Goal: Task Accomplishment & Management: Use online tool/utility

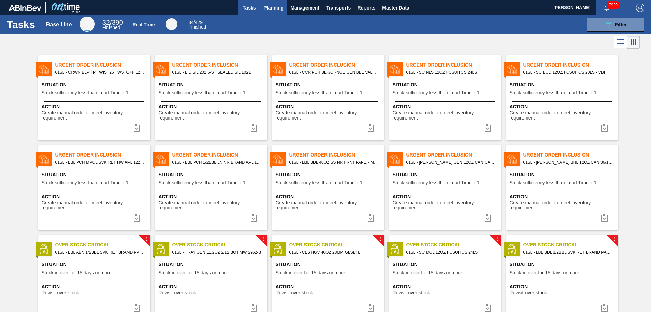
click at [273, 6] on span "Planning" at bounding box center [273, 8] width 20 height 8
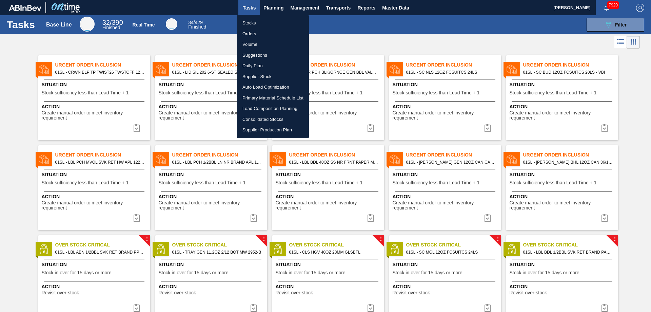
click at [262, 56] on li "Suggestions" at bounding box center [273, 55] width 72 height 11
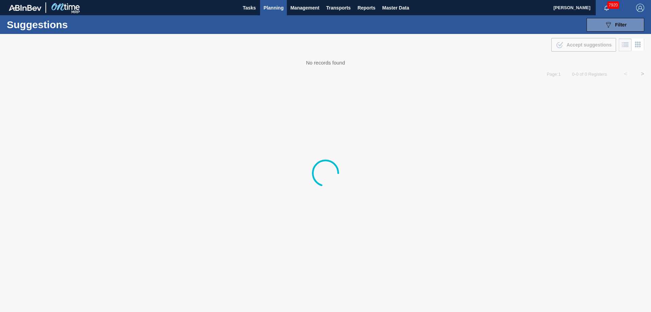
type from "[DATE]"
type to "[DATE]"
drag, startPoint x: 603, startPoint y: 26, endPoint x: 607, endPoint y: 23, distance: 4.8
click at [607, 23] on icon at bounding box center [608, 25] width 5 height 6
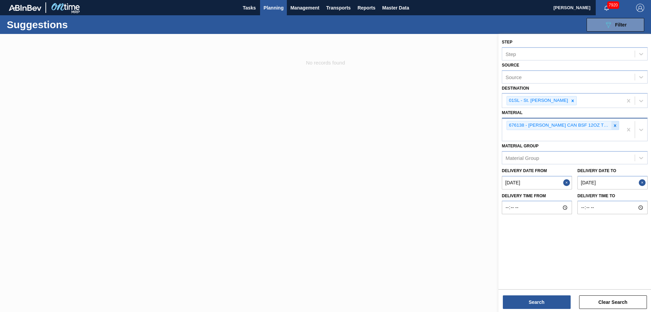
click at [616, 128] on div at bounding box center [614, 125] width 7 height 8
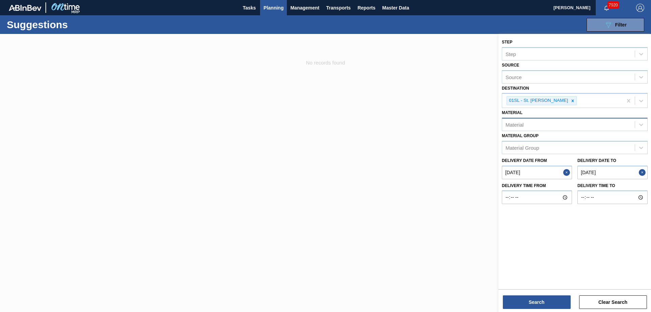
drag, startPoint x: 513, startPoint y: 124, endPoint x: 529, endPoint y: 125, distance: 15.7
click at [513, 124] on div "Material" at bounding box center [515, 125] width 18 height 6
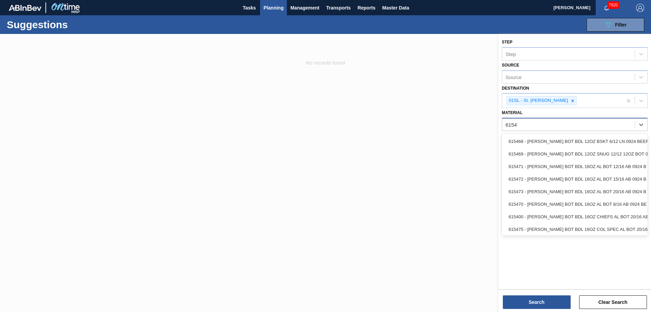
type input "615472"
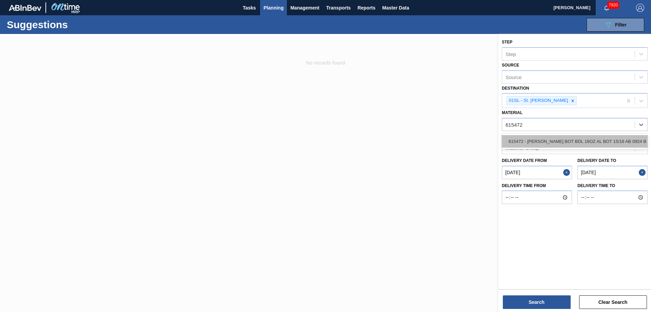
click at [561, 137] on div "615472 - [PERSON_NAME] BOT BDL 16OZ AL BOT 15/16 AB 0924 B" at bounding box center [575, 141] width 146 height 13
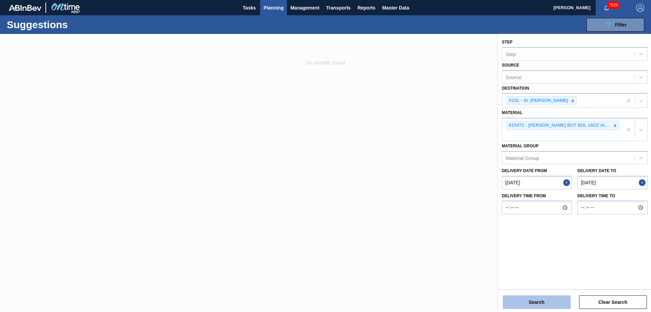
click at [514, 298] on button "Search" at bounding box center [537, 302] width 68 height 14
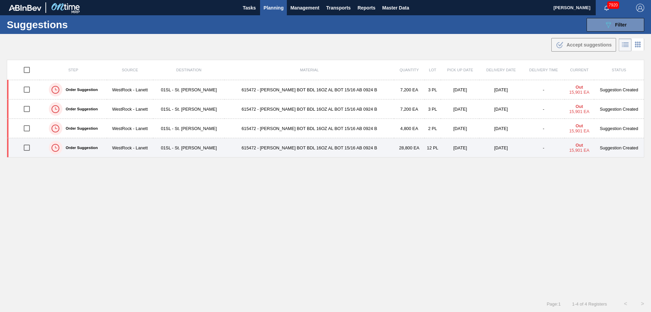
click at [27, 150] on input "checkbox" at bounding box center [27, 147] width 14 height 14
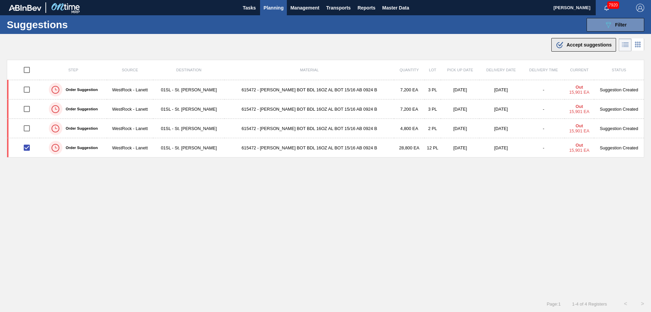
click at [582, 46] on span "Accept suggestions" at bounding box center [589, 44] width 45 height 5
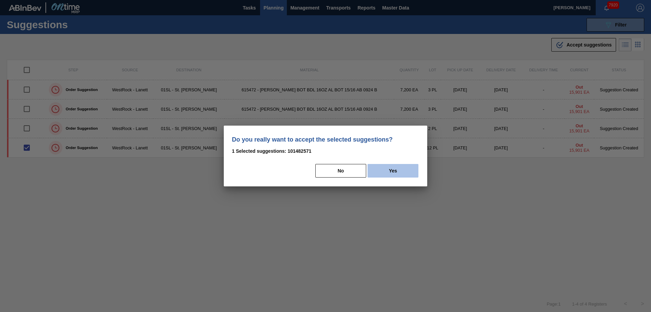
click at [388, 177] on div "No Yes" at bounding box center [325, 170] width 187 height 15
click at [387, 173] on button "Yes" at bounding box center [393, 171] width 51 height 14
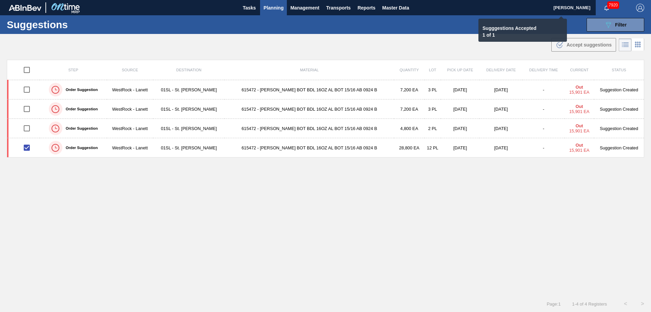
checkbox input "false"
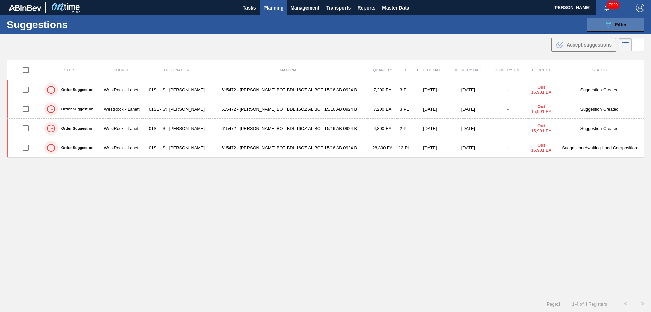
click at [599, 21] on button "089F7B8B-B2A5-4AFE-B5C0-19BA573D28AC Filter" at bounding box center [616, 25] width 58 height 14
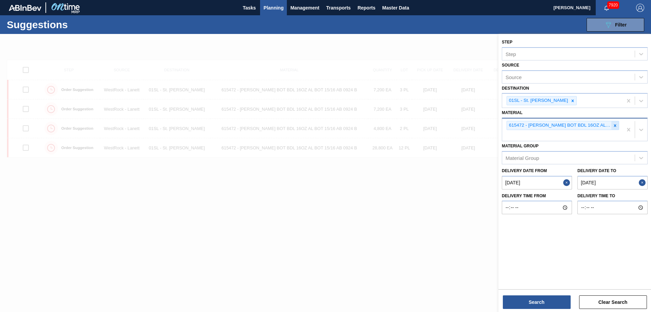
click at [618, 126] on div at bounding box center [614, 125] width 7 height 8
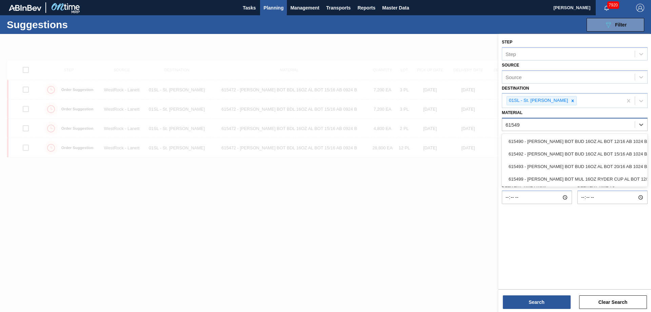
type input "615492"
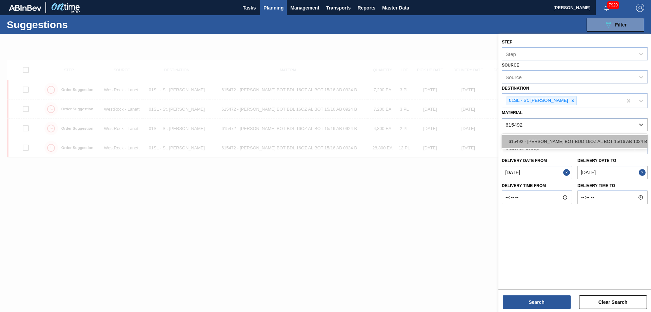
click at [591, 140] on div "615492 - [PERSON_NAME] BOT BUD 16OZ AL BOT 15/16 AB 1024 B" at bounding box center [575, 141] width 146 height 13
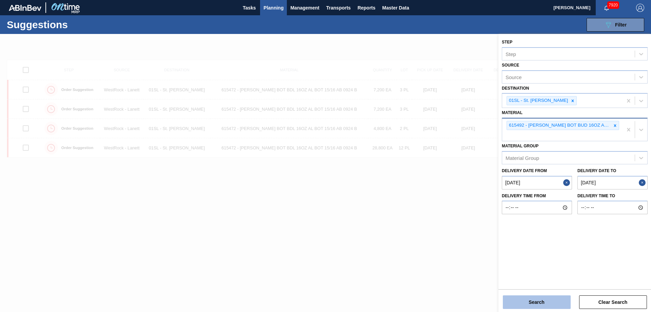
click at [538, 301] on button "Search" at bounding box center [537, 302] width 68 height 14
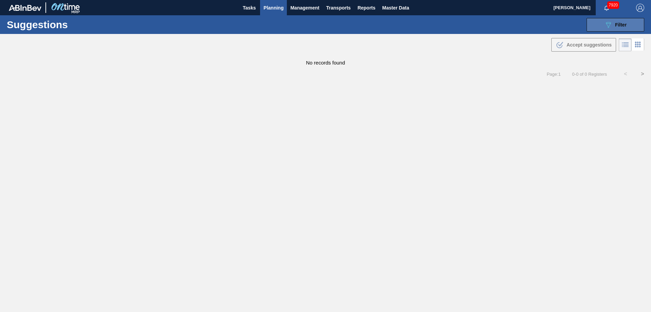
click at [611, 23] on icon "089F7B8B-B2A5-4AFE-B5C0-19BA573D28AC" at bounding box center [608, 25] width 8 height 8
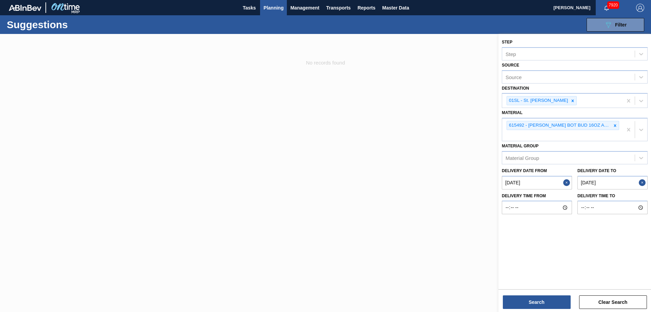
drag, startPoint x: 614, startPoint y: 126, endPoint x: 648, endPoint y: 127, distance: 33.2
click at [617, 127] on icon at bounding box center [615, 125] width 5 height 5
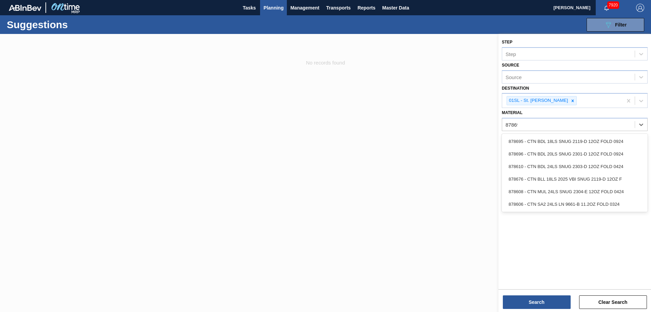
type input "878696"
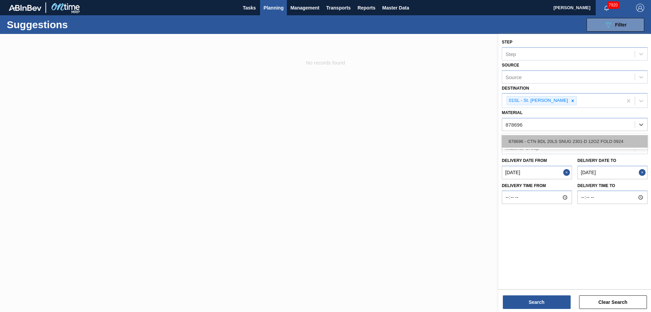
click at [613, 141] on div "878696 - CTN BDL 20LS SNUG 2301-D 12OZ FOLD 0924" at bounding box center [575, 141] width 146 height 13
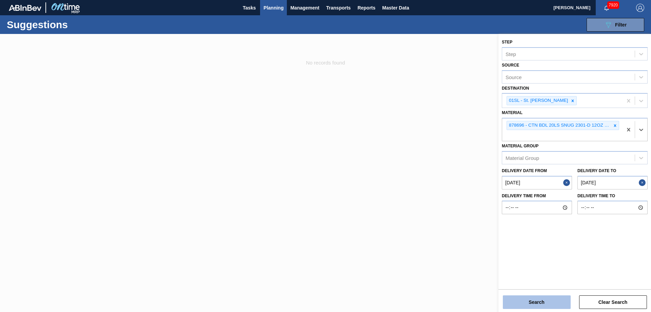
click at [537, 304] on button "Search" at bounding box center [537, 302] width 68 height 14
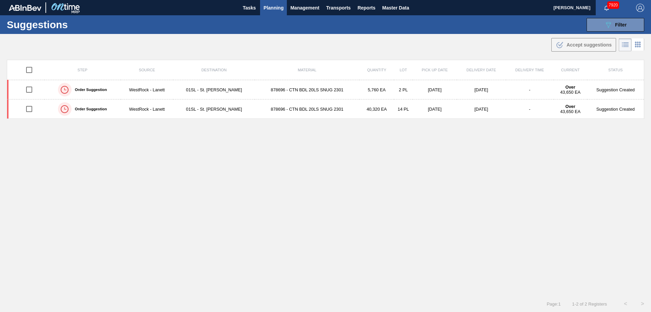
click at [271, 9] on span "Planning" at bounding box center [273, 8] width 20 height 8
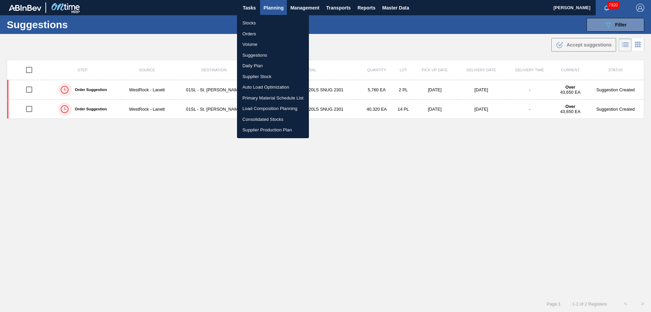
click at [255, 109] on li "Load Composition Planning" at bounding box center [273, 108] width 72 height 11
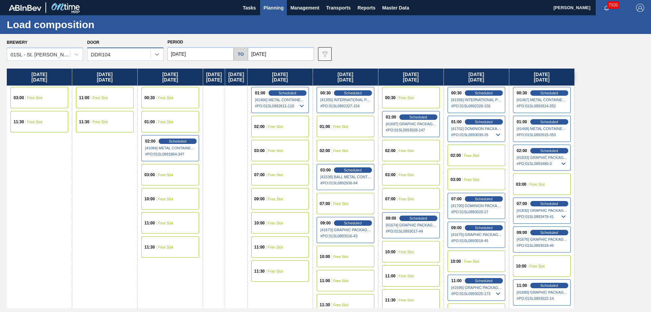
click at [154, 51] on icon at bounding box center [157, 54] width 7 height 7
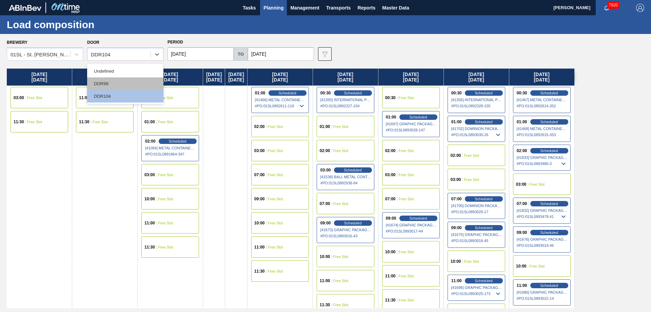
click at [104, 83] on div "DDR99" at bounding box center [125, 83] width 76 height 13
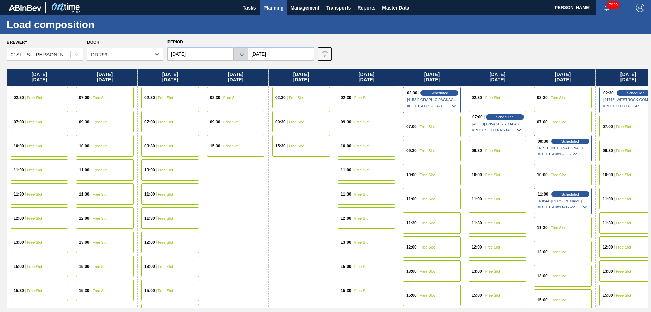
click at [265, 54] on input "[DATE]" at bounding box center [281, 54] width 66 height 14
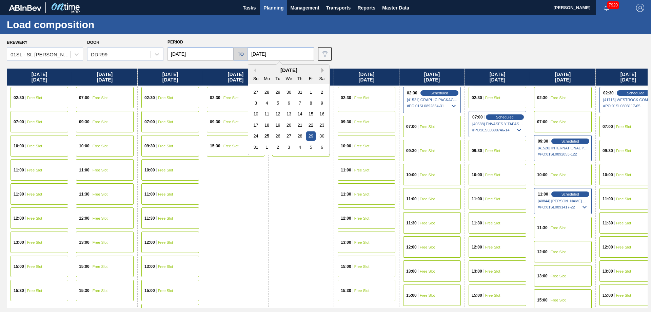
click at [322, 71] on button "Next Month" at bounding box center [323, 70] width 5 height 5
click at [308, 94] on div "5" at bounding box center [310, 91] width 9 height 9
type input "[DATE]"
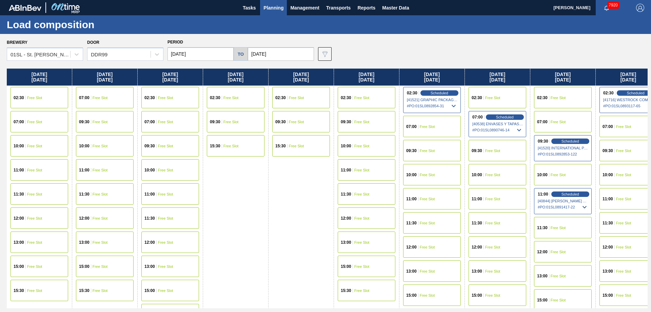
click at [211, 54] on input "[DATE]" at bounding box center [201, 54] width 66 height 14
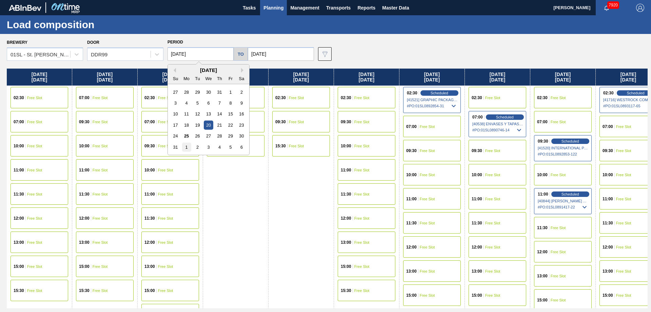
click at [190, 148] on div "1" at bounding box center [186, 146] width 9 height 9
type input "[DATE]"
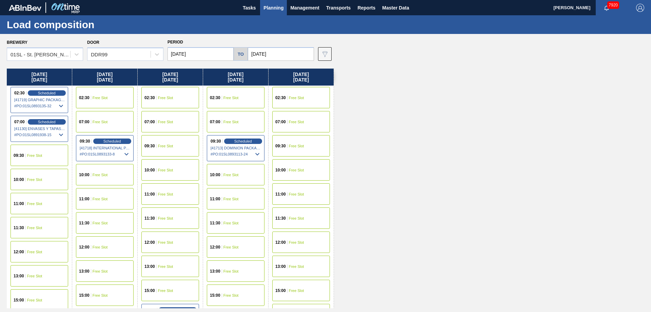
click at [101, 96] on span "Free Slot" at bounding box center [100, 98] width 15 height 4
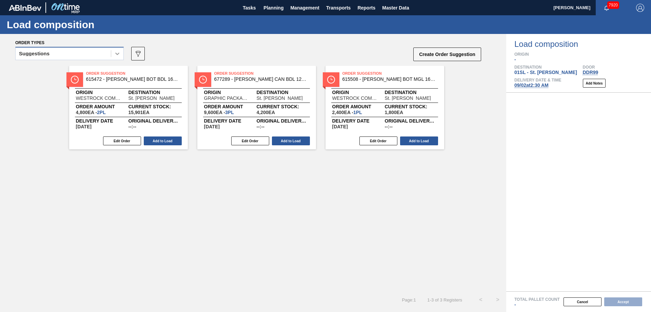
click at [119, 55] on icon at bounding box center [117, 53] width 7 height 7
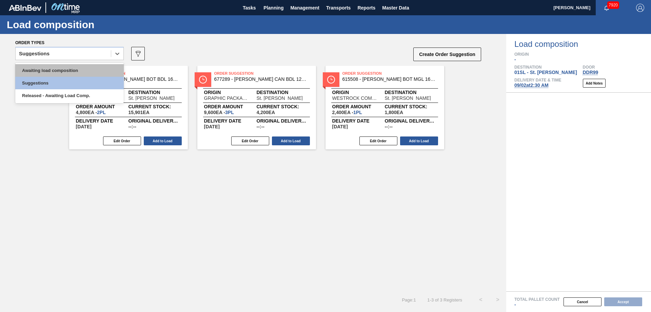
click at [76, 70] on div "Awaiting load composition" at bounding box center [69, 70] width 109 height 13
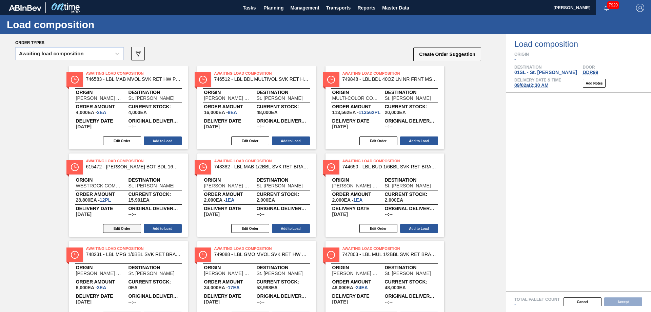
click at [115, 230] on button "Edit Order" at bounding box center [122, 228] width 38 height 9
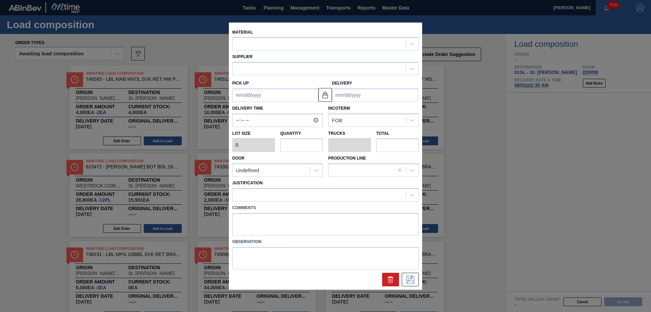
type input "2,400"
type input "12"
type input "0.462"
type input "28,800"
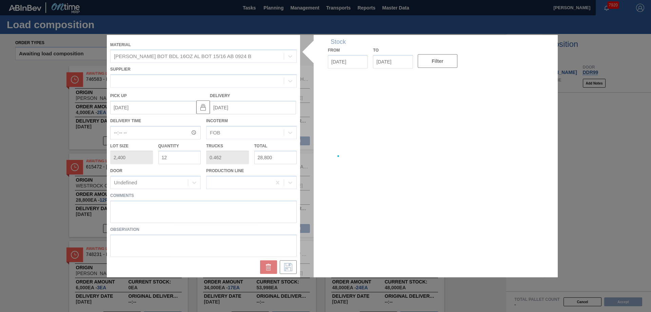
type up "[DATE]"
type input "[DATE]"
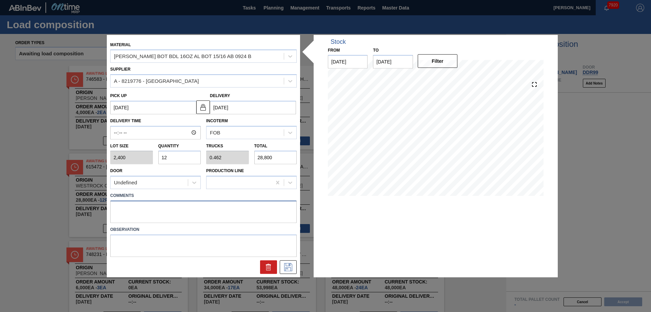
click at [138, 211] on textarea at bounding box center [203, 211] width 187 height 22
type textarea "Live unload"
click at [285, 268] on icon at bounding box center [288, 267] width 11 height 8
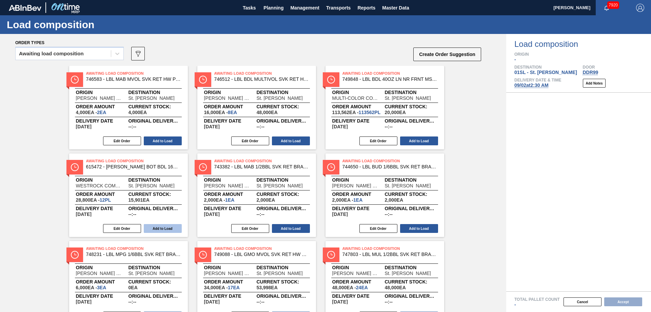
click at [170, 226] on button "Add to Load" at bounding box center [163, 228] width 38 height 9
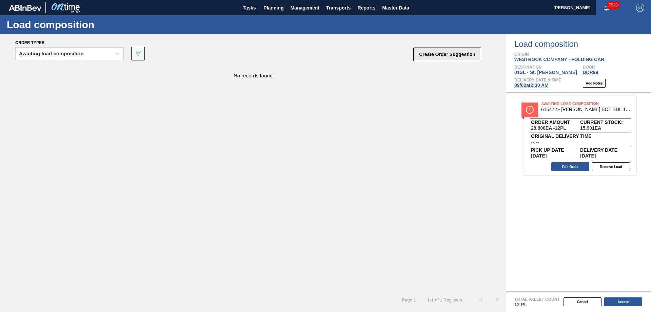
click at [451, 54] on button "Create Order Suggestion" at bounding box center [447, 54] width 68 height 14
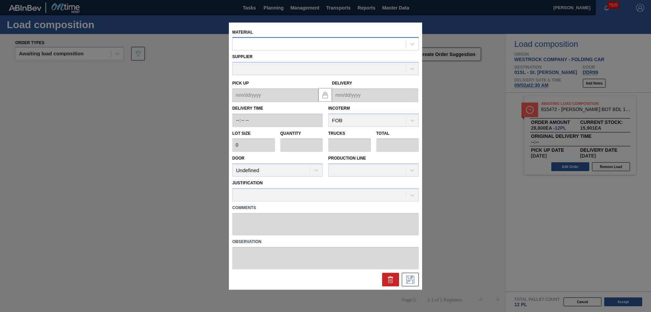
click at [312, 45] on div at bounding box center [319, 44] width 173 height 10
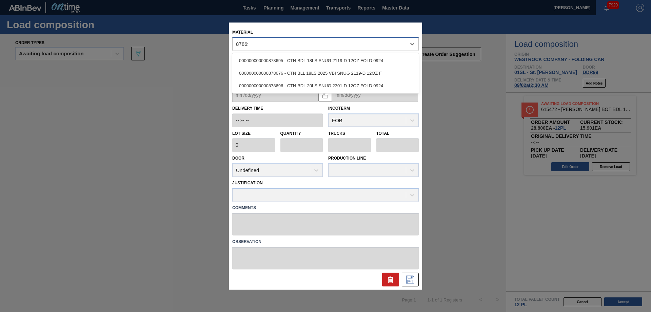
type input "878696"
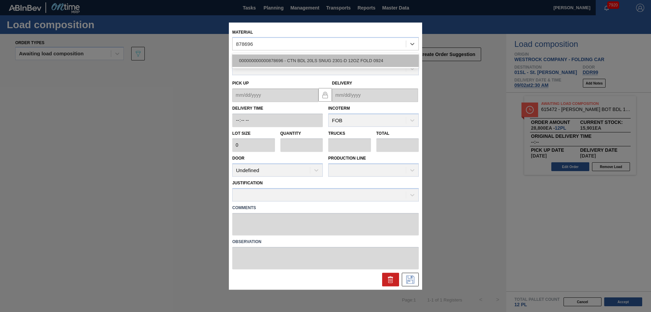
click at [276, 59] on div "000000000000878696 - CTN BDL 20LS SNUG 2301-D 12OZ FOLD 0924" at bounding box center [325, 61] width 187 height 13
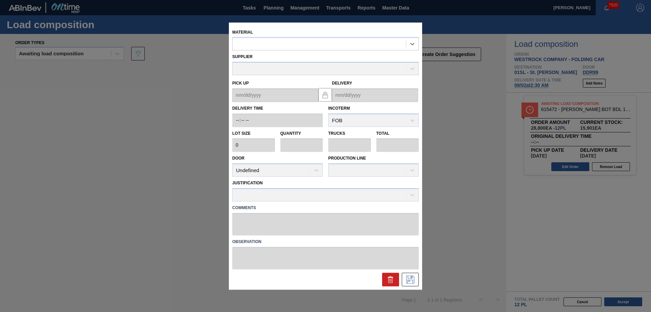
type input "2,880"
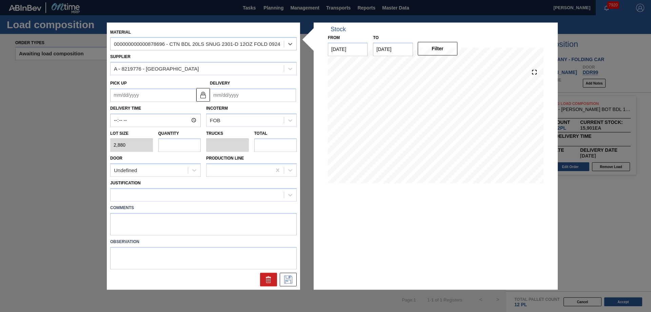
click at [236, 98] on input "Delivery" at bounding box center [253, 95] width 86 height 14
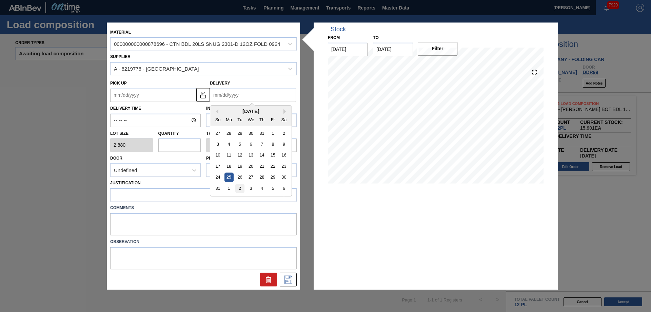
click at [238, 187] on div "2" at bounding box center [239, 187] width 9 height 9
type up "[DATE]"
type input "[DATE]"
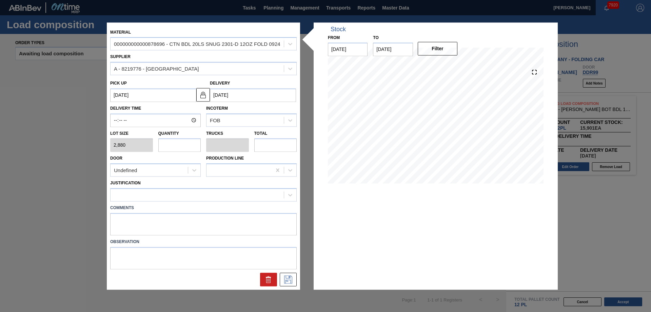
click at [178, 144] on input "text" at bounding box center [179, 145] width 43 height 14
type input "6"
type input "0.25"
type input "17,280"
type input "6"
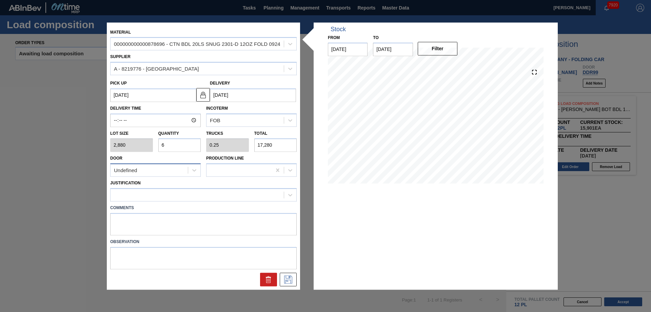
click at [163, 169] on div "Undefined" at bounding box center [149, 170] width 77 height 10
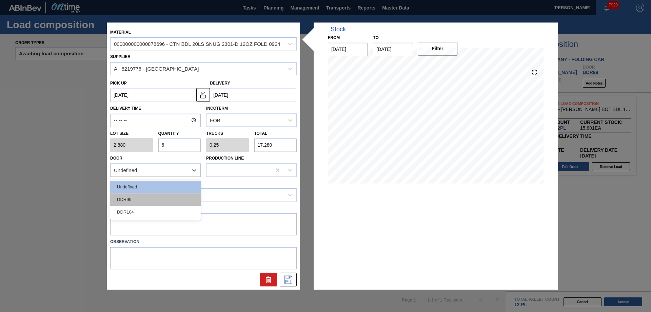
click at [149, 201] on div "DDR99" at bounding box center [155, 199] width 91 height 13
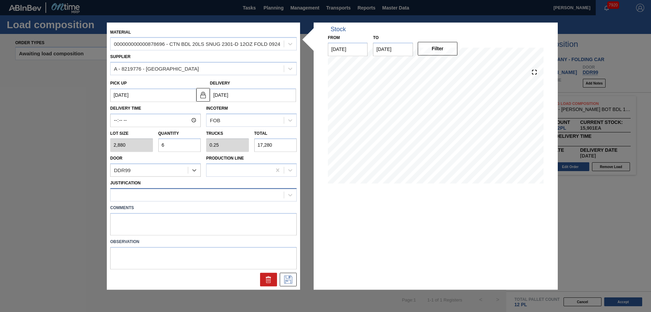
click at [179, 191] on div at bounding box center [197, 195] width 173 height 10
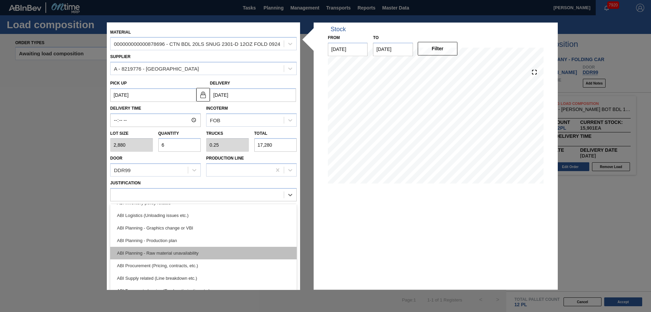
scroll to position [68, 0]
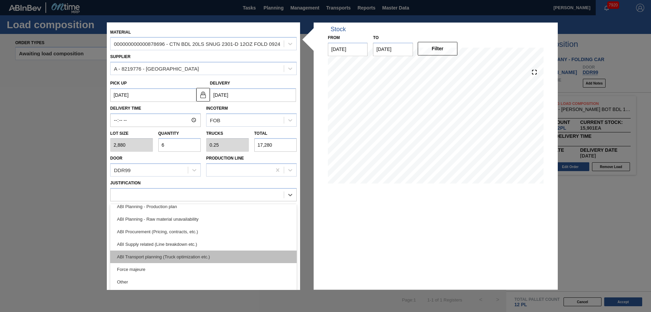
click at [192, 258] on div "ABI Transport planning (Truck optimization etc.)" at bounding box center [203, 256] width 187 height 13
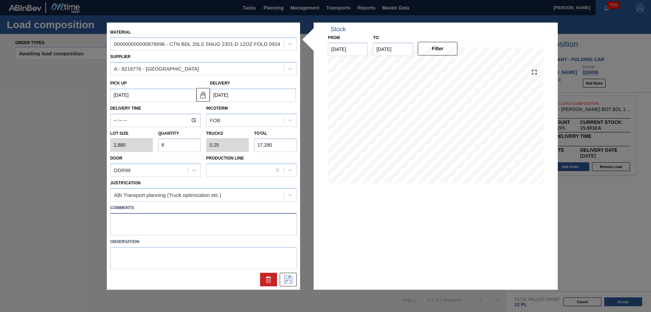
click at [165, 217] on textarea at bounding box center [203, 224] width 187 height 22
type textarea "Live unload"
click at [286, 281] on icon at bounding box center [288, 279] width 8 height 8
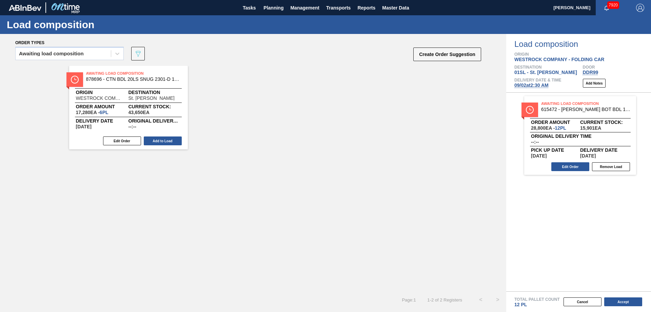
click at [157, 136] on button "Add to Load" at bounding box center [163, 140] width 38 height 9
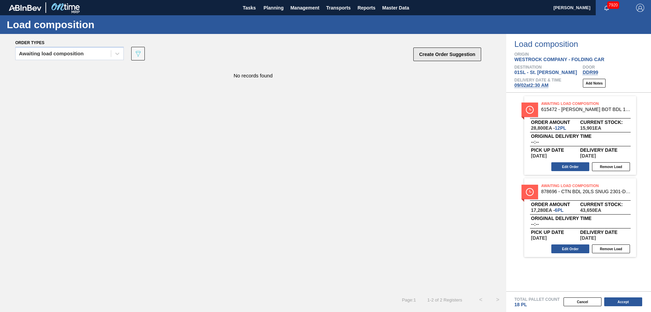
click at [434, 48] on button "Create Order Suggestion" at bounding box center [447, 54] width 68 height 14
click at [428, 53] on button "Create Order Suggestion" at bounding box center [447, 54] width 68 height 14
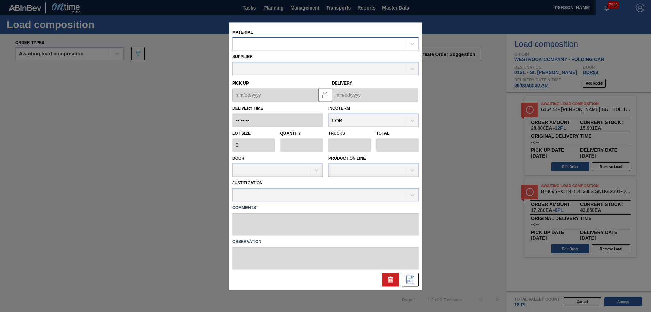
click at [278, 44] on div at bounding box center [319, 44] width 173 height 10
type input "615492"
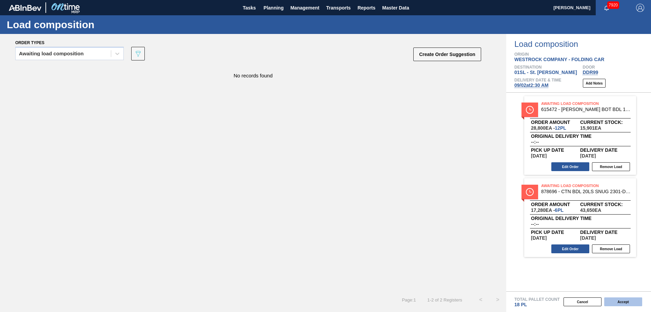
click at [631, 299] on button "Accept" at bounding box center [623, 301] width 38 height 9
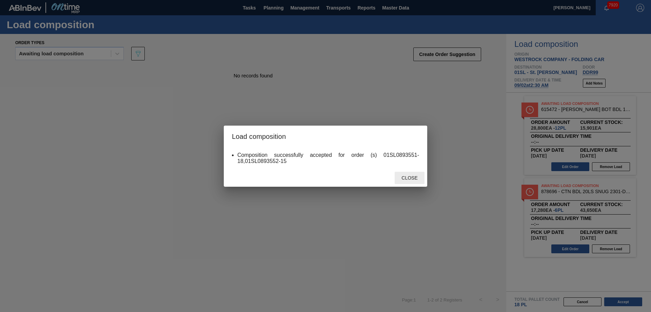
click at [420, 176] on span "Close" at bounding box center [409, 177] width 27 height 5
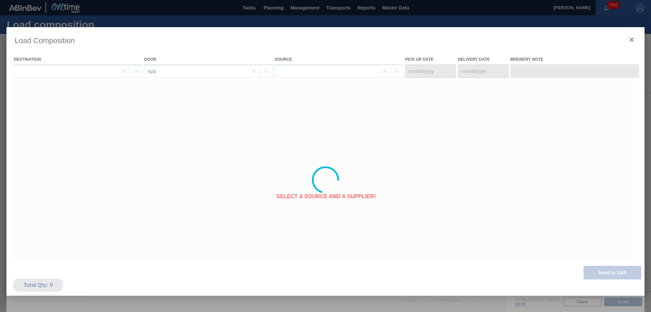
type Date "[DATE]"
